Goal: Task Accomplishment & Management: Manage account settings

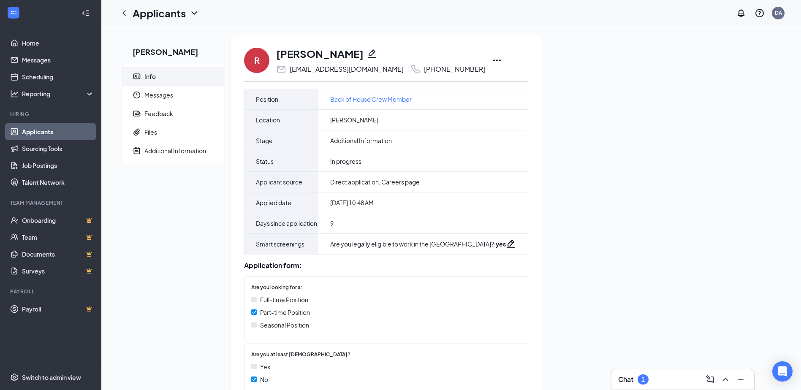
click at [492, 57] on icon "Ellipses" at bounding box center [497, 60] width 10 height 10
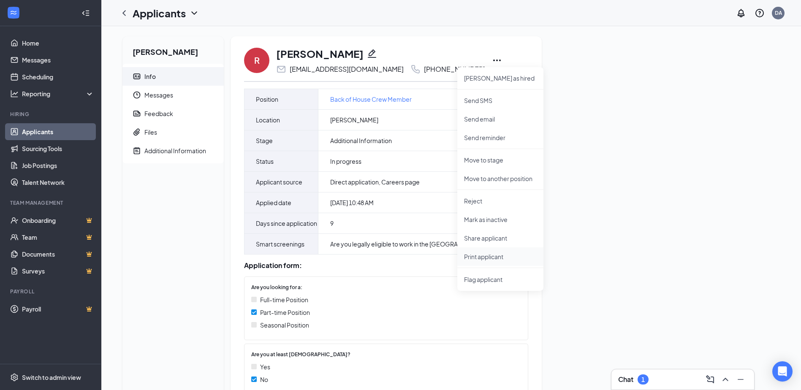
click at [490, 260] on p "Print applicant" at bounding box center [500, 257] width 73 height 8
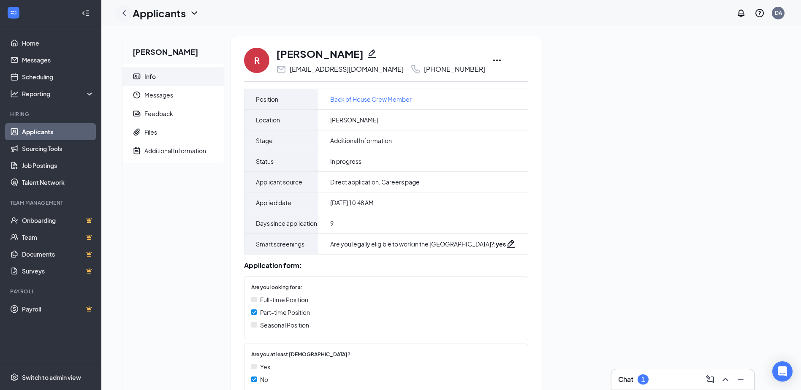
click at [125, 15] on icon "ChevronLeft" at bounding box center [123, 12] width 3 height 5
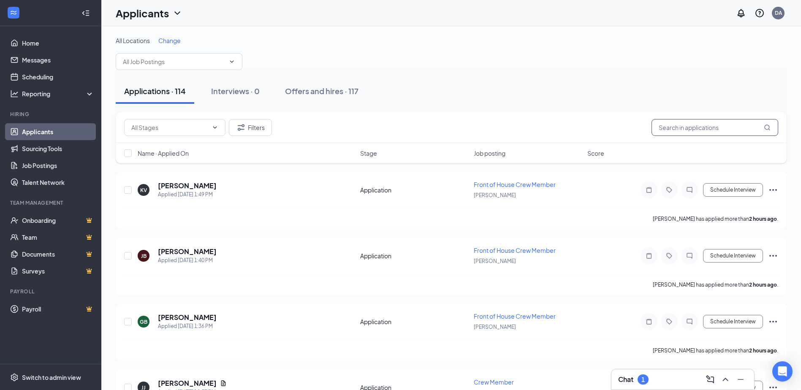
click at [678, 129] on input "text" at bounding box center [715, 127] width 127 height 17
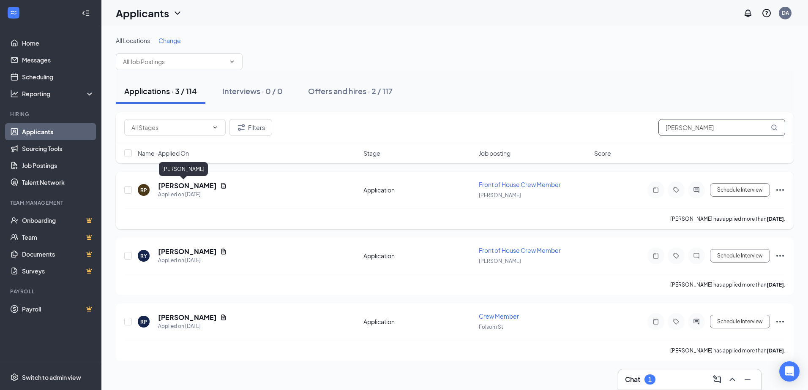
type input "[PERSON_NAME]"
click at [178, 186] on h5 "[PERSON_NAME]" at bounding box center [187, 185] width 59 height 9
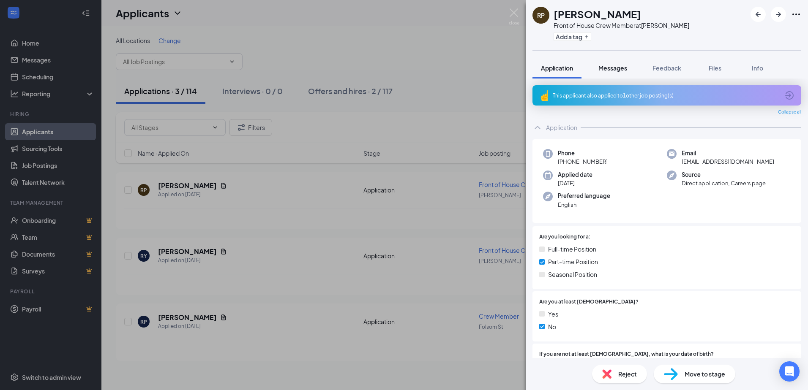
click at [608, 68] on span "Messages" at bounding box center [612, 68] width 29 height 8
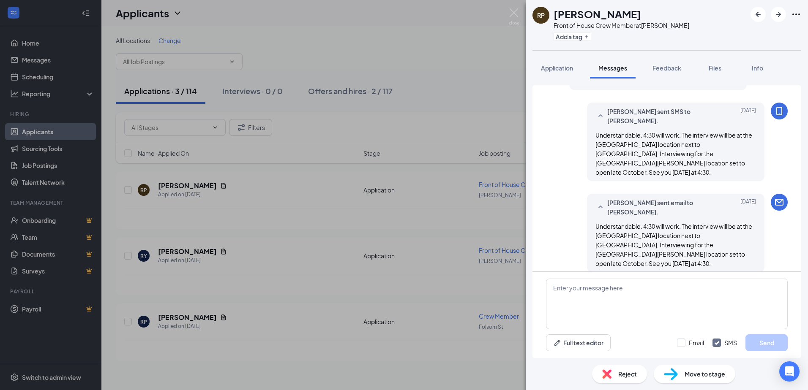
scroll to position [296, 0]
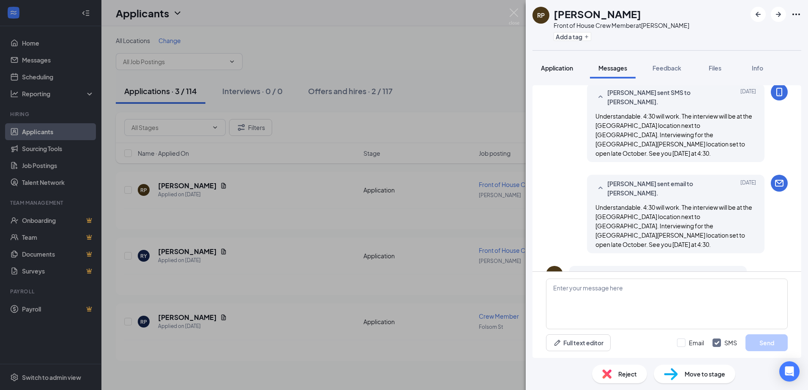
click at [569, 68] on span "Application" at bounding box center [557, 68] width 32 height 8
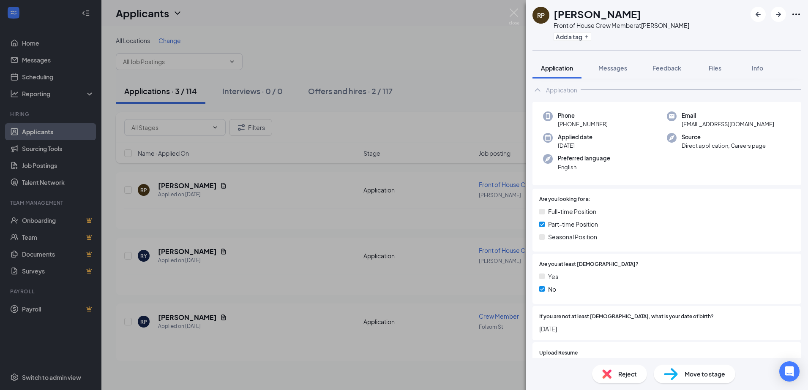
scroll to position [120, 0]
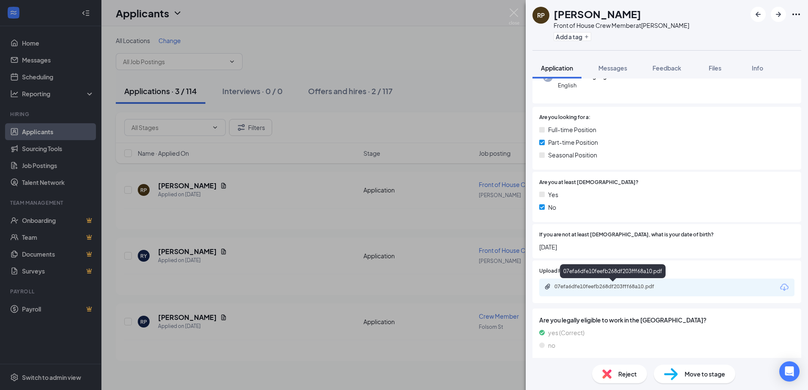
click at [623, 285] on div "07efa6dfe10feefb268df203fff68a10.pdf" at bounding box center [613, 286] width 118 height 7
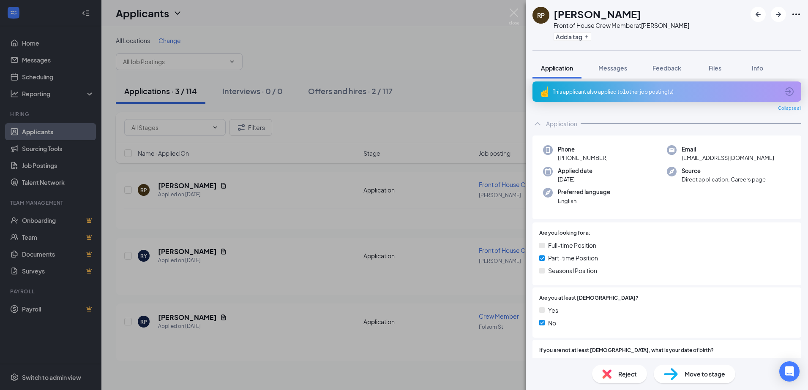
scroll to position [0, 0]
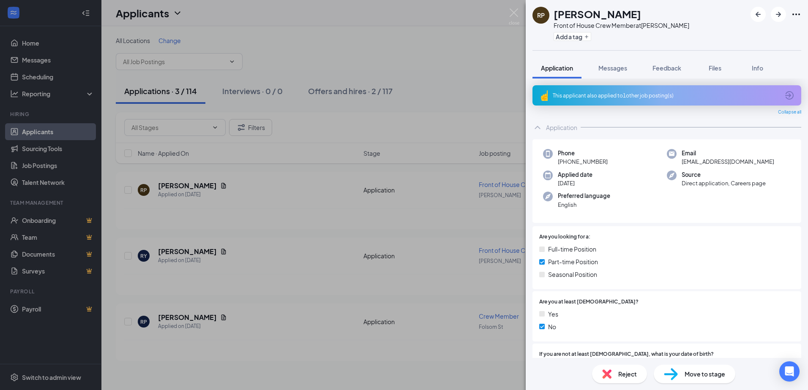
click at [793, 12] on icon "Ellipses" at bounding box center [796, 14] width 10 height 10
click at [776, 33] on link "View full application" at bounding box center [750, 34] width 91 height 8
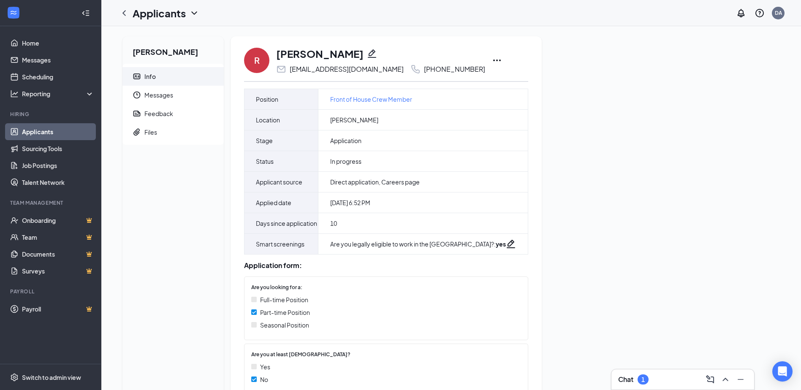
click at [493, 60] on icon "Ellipses" at bounding box center [497, 61] width 8 height 2
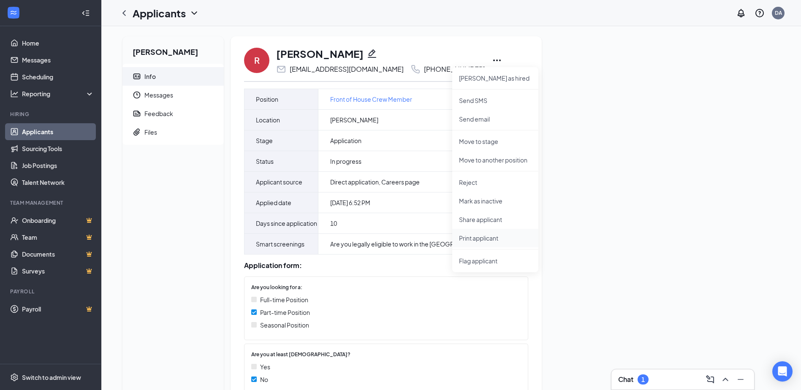
click at [473, 239] on p "Print applicant" at bounding box center [495, 238] width 73 height 8
